Goal: Information Seeking & Learning: Learn about a topic

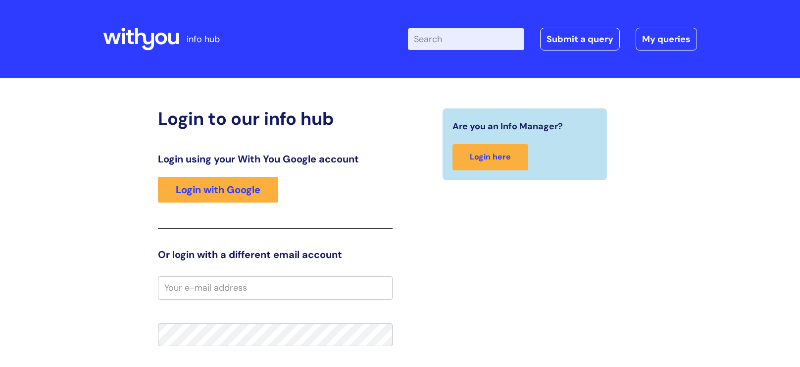
click at [494, 45] on input "Enter your search term here..." at bounding box center [466, 39] width 116 height 22
type input "pay review"
click button "Search" at bounding box center [0, 0] width 0 height 0
click at [474, 161] on link "Login here" at bounding box center [491, 157] width 76 height 26
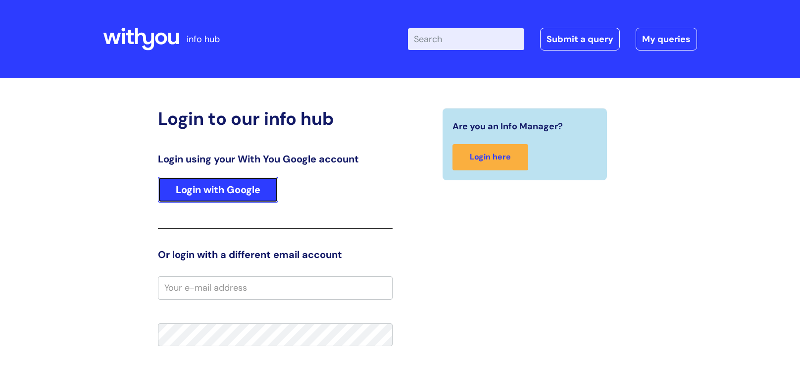
click at [240, 191] on link "Login with Google" at bounding box center [218, 190] width 120 height 26
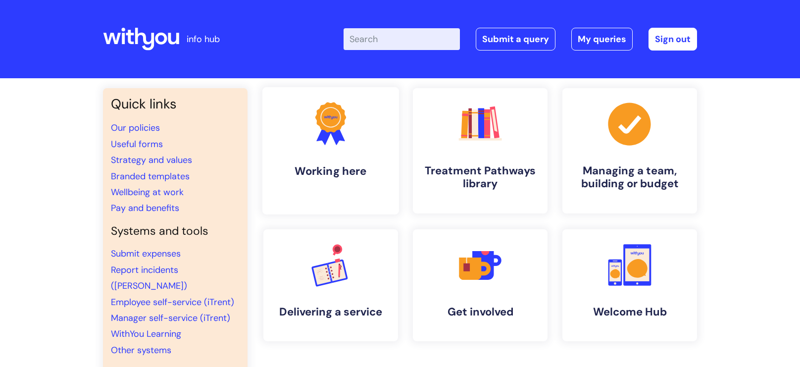
click at [315, 158] on link ".cls-1{fill:#f89b22;}.cls-1,.cls-2,.cls-3{stroke-width:0px;}.cls-2{fill:#2d3cff…" at bounding box center [331, 150] width 137 height 127
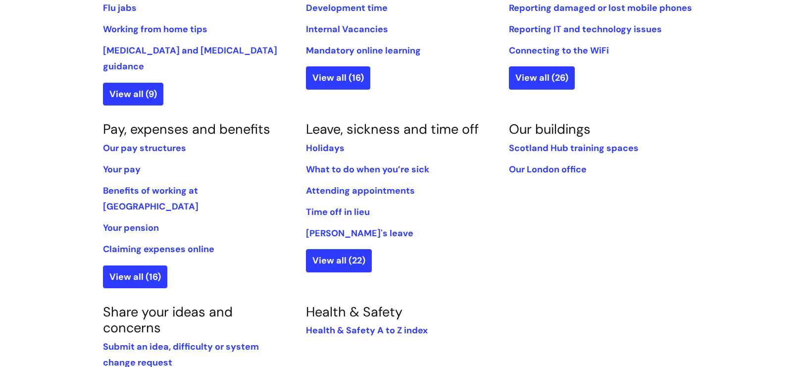
scroll to position [509, 0]
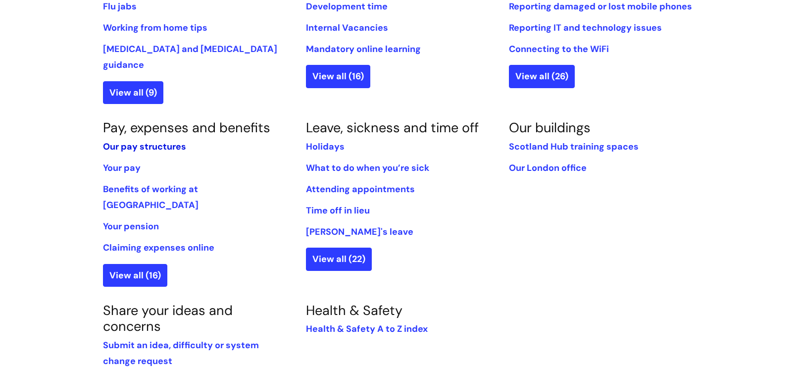
click at [142, 141] on link "Our pay structures" at bounding box center [144, 147] width 83 height 12
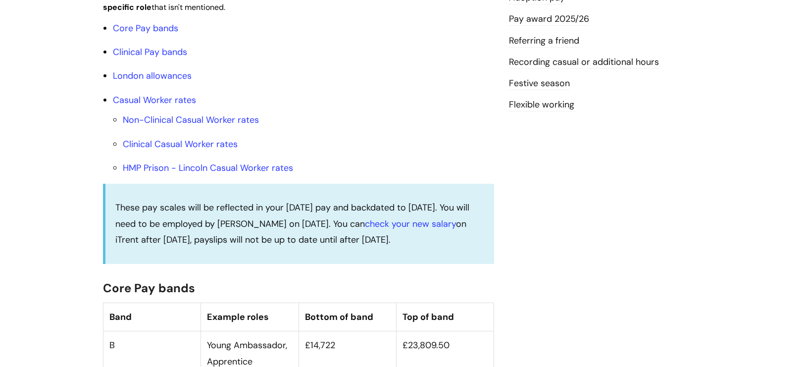
scroll to position [353, 0]
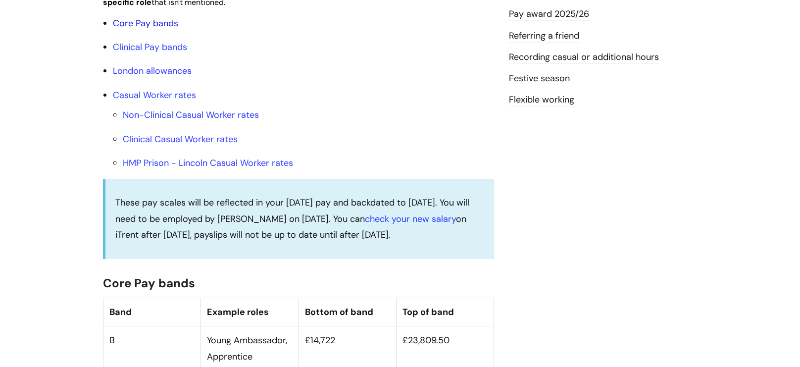
click at [167, 29] on link "Core Pay bands" at bounding box center [145, 23] width 65 height 12
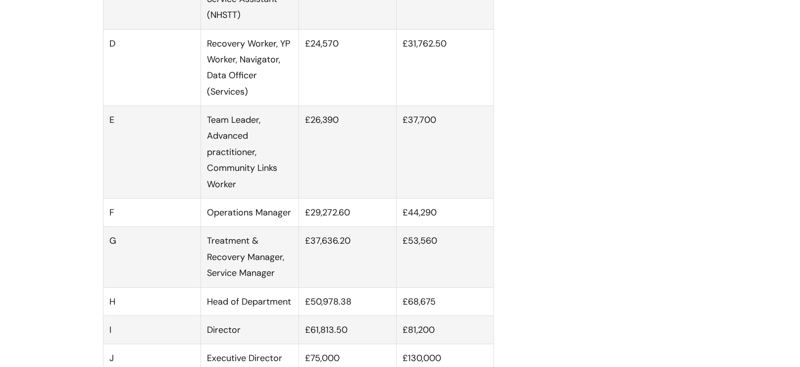
scroll to position [823, 0]
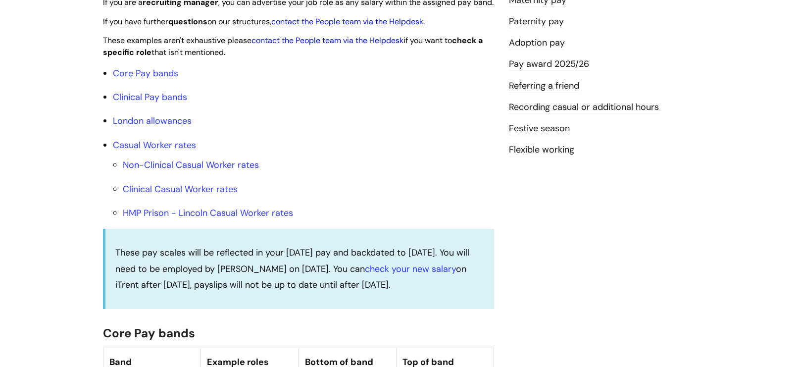
scroll to position [222, 0]
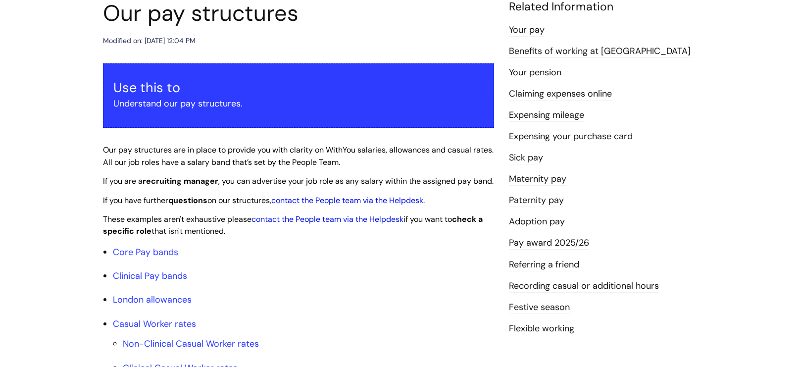
scroll to position [105, 0]
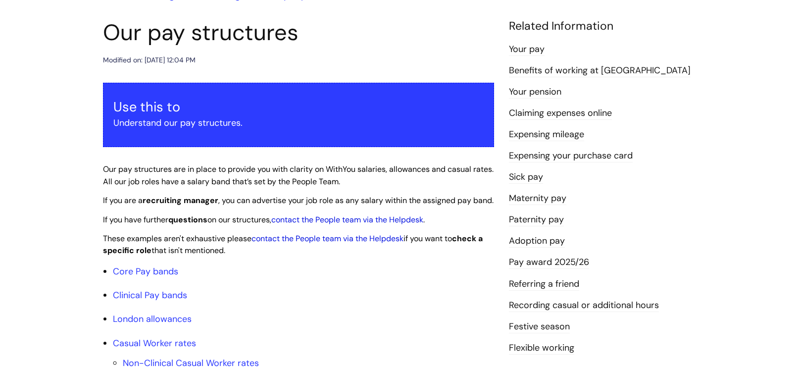
click at [526, 49] on link "Your pay" at bounding box center [527, 49] width 36 height 13
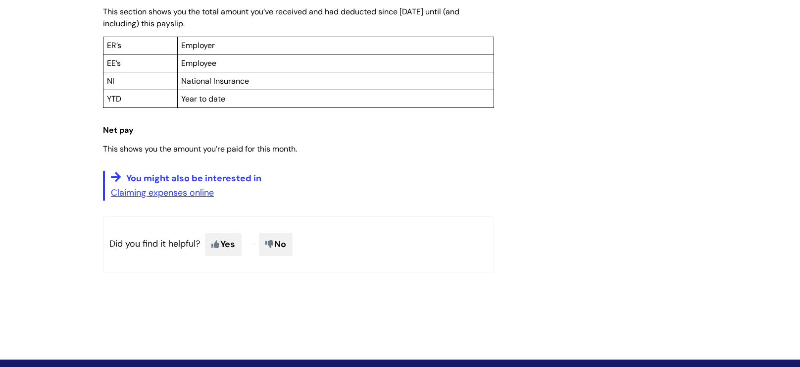
scroll to position [843, 0]
